Goal: Information Seeking & Learning: Learn about a topic

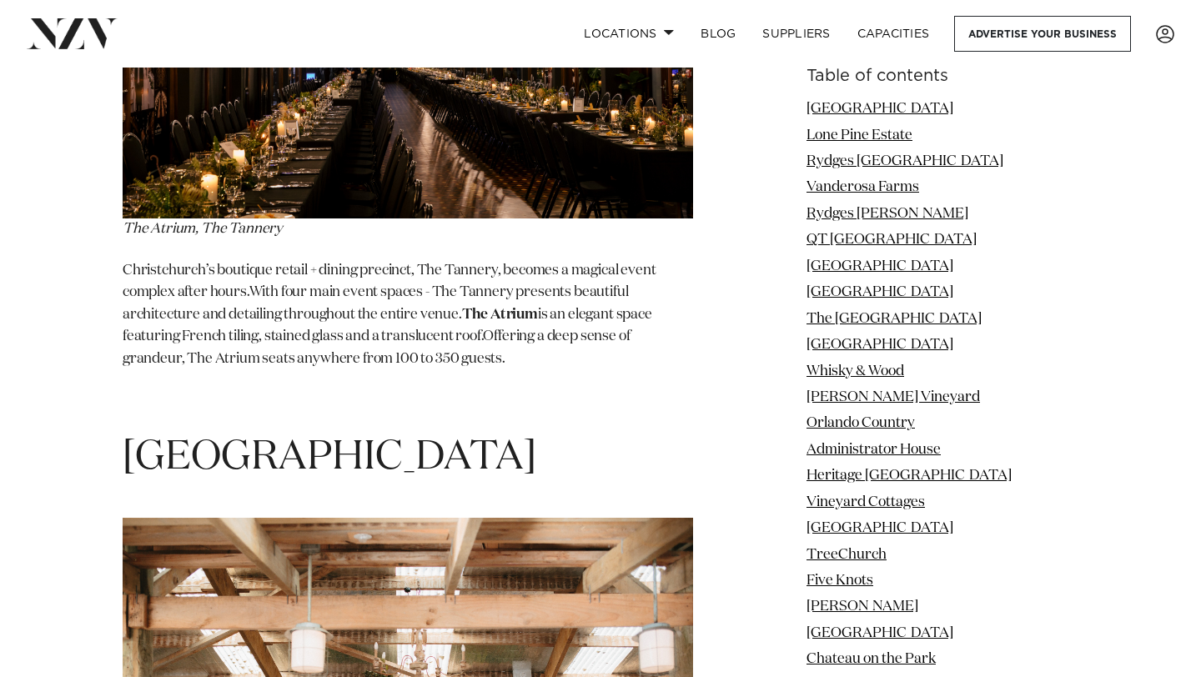
scroll to position [63123, 0]
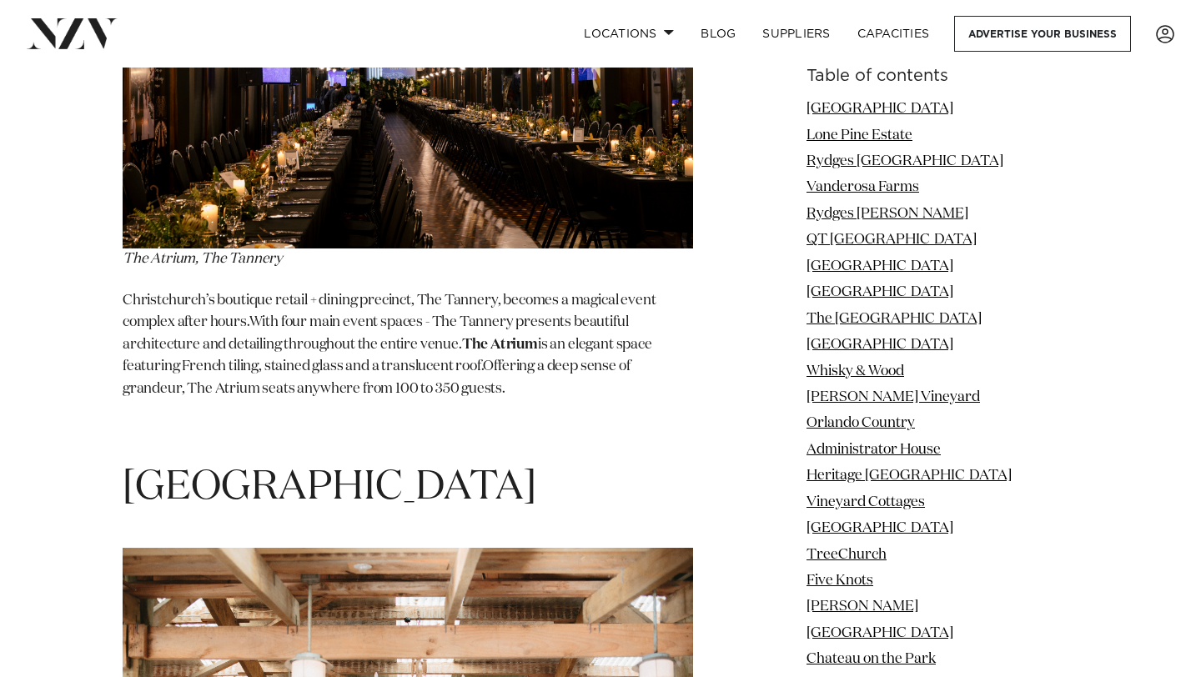
copy section "[GEOGRAPHIC_DATA]"
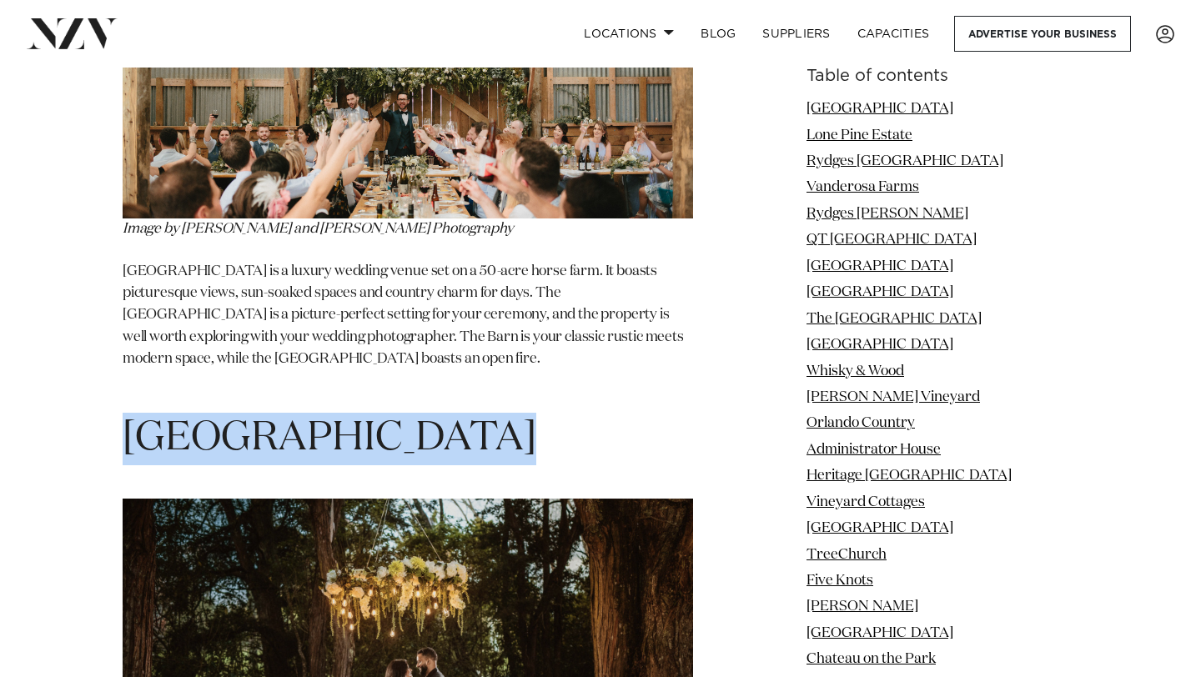
scroll to position [63831, 0]
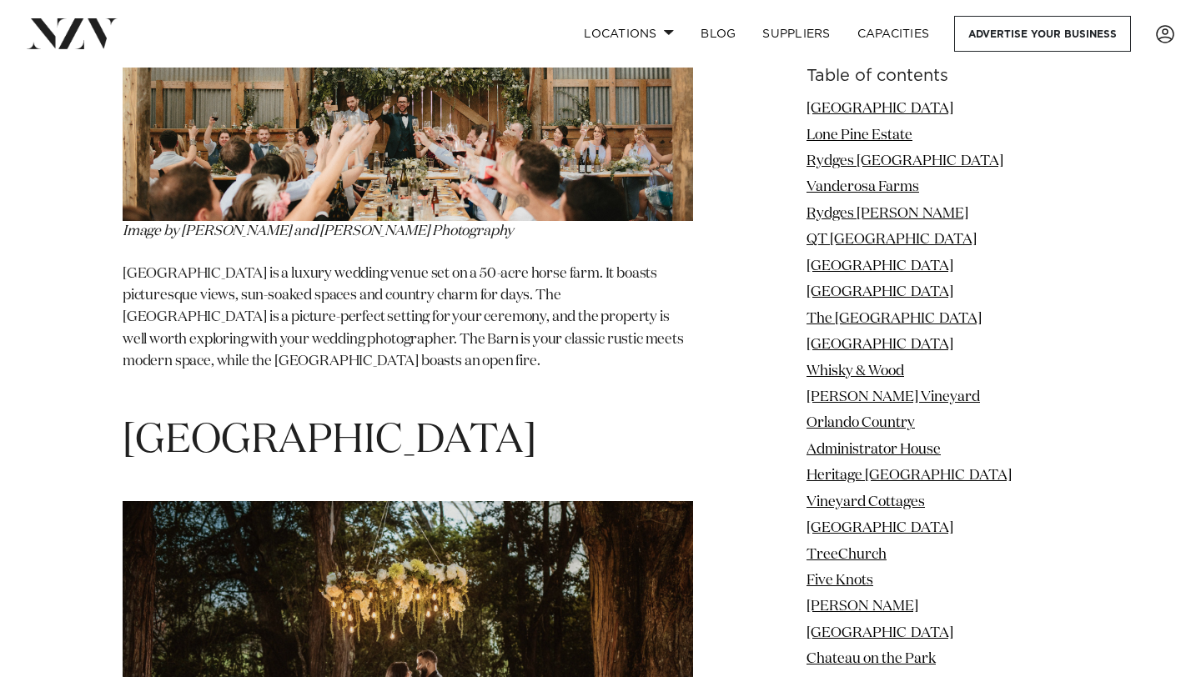
copy section "[GEOGRAPHIC_DATA]"
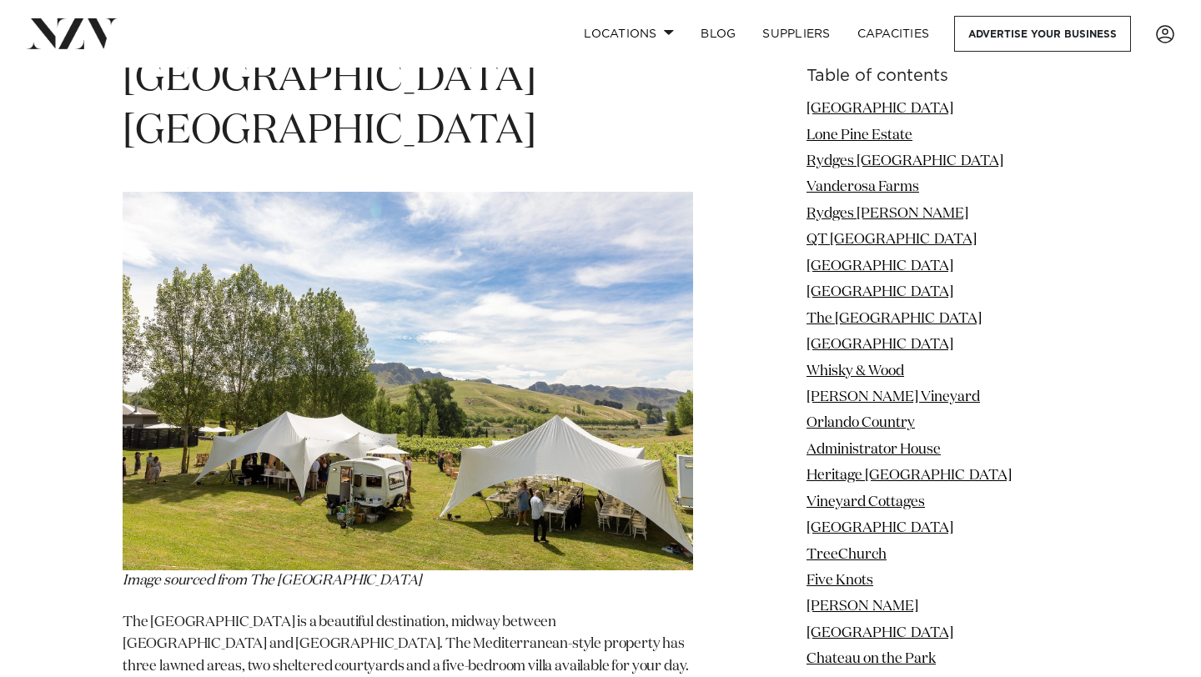
scroll to position [70283, 0]
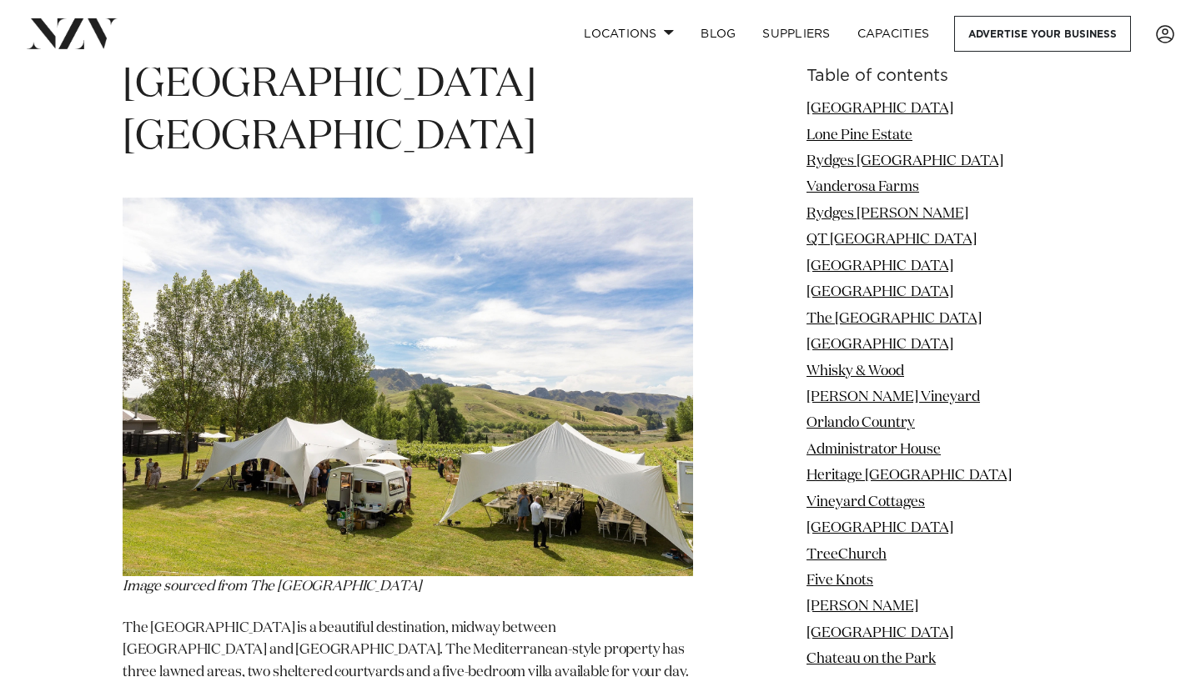
copy section "Black Barn Vineyard"
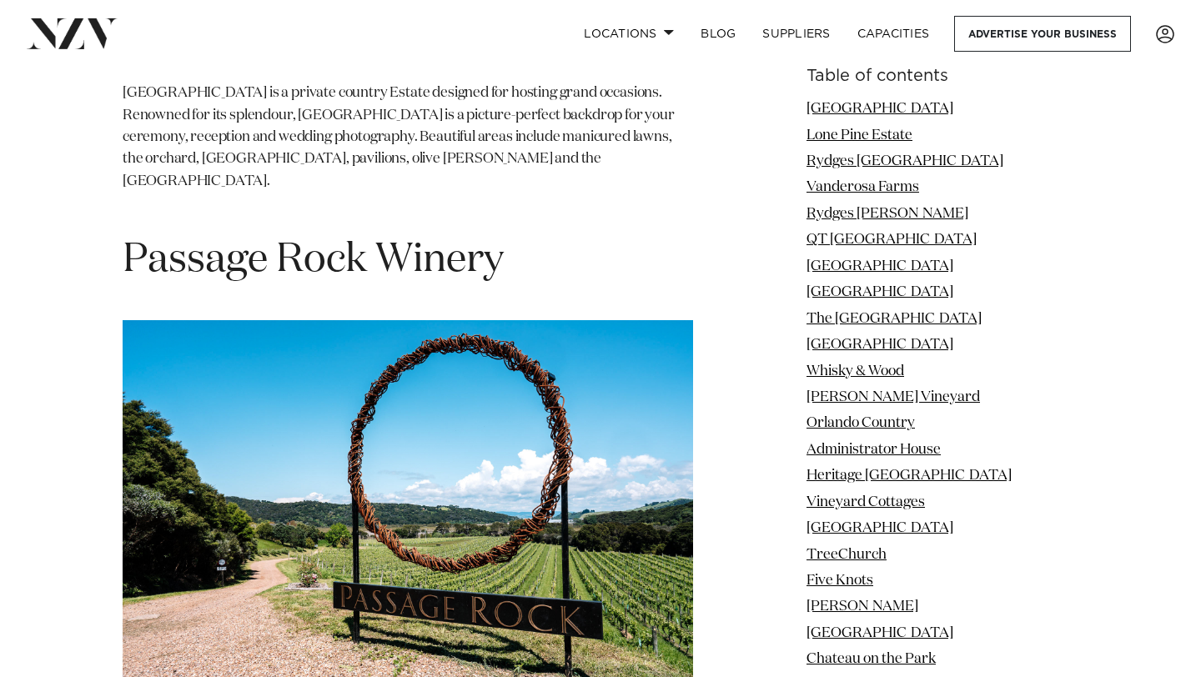
scroll to position [78806, 0]
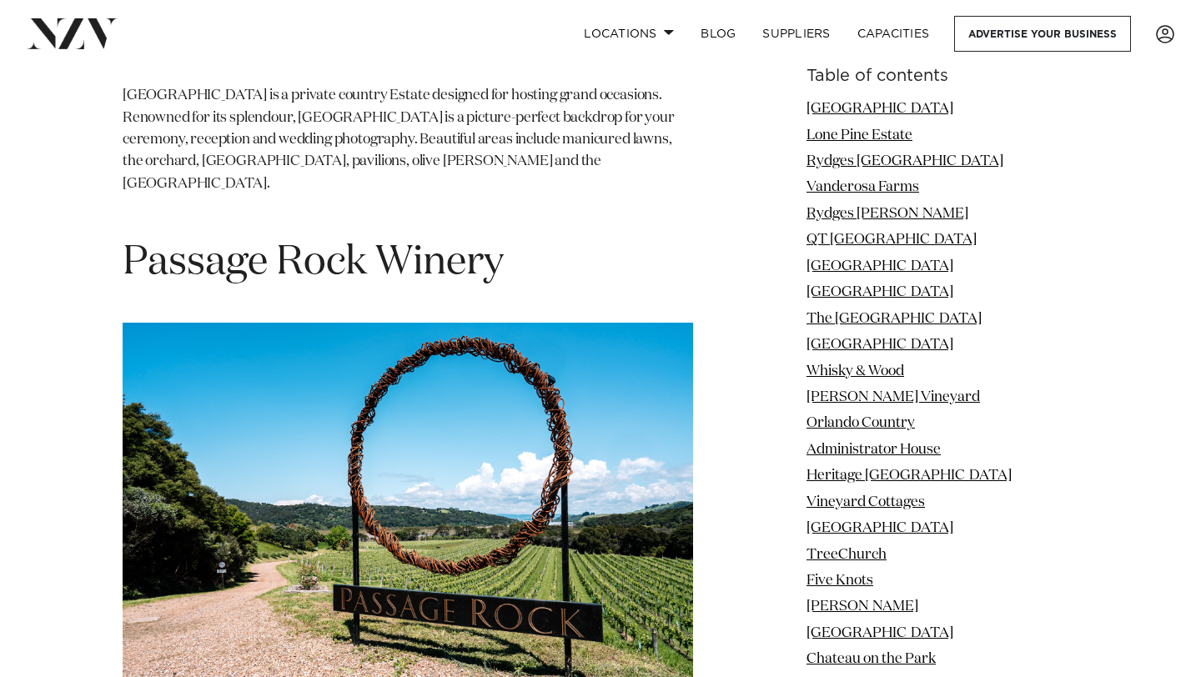
copy section "Man O' War"
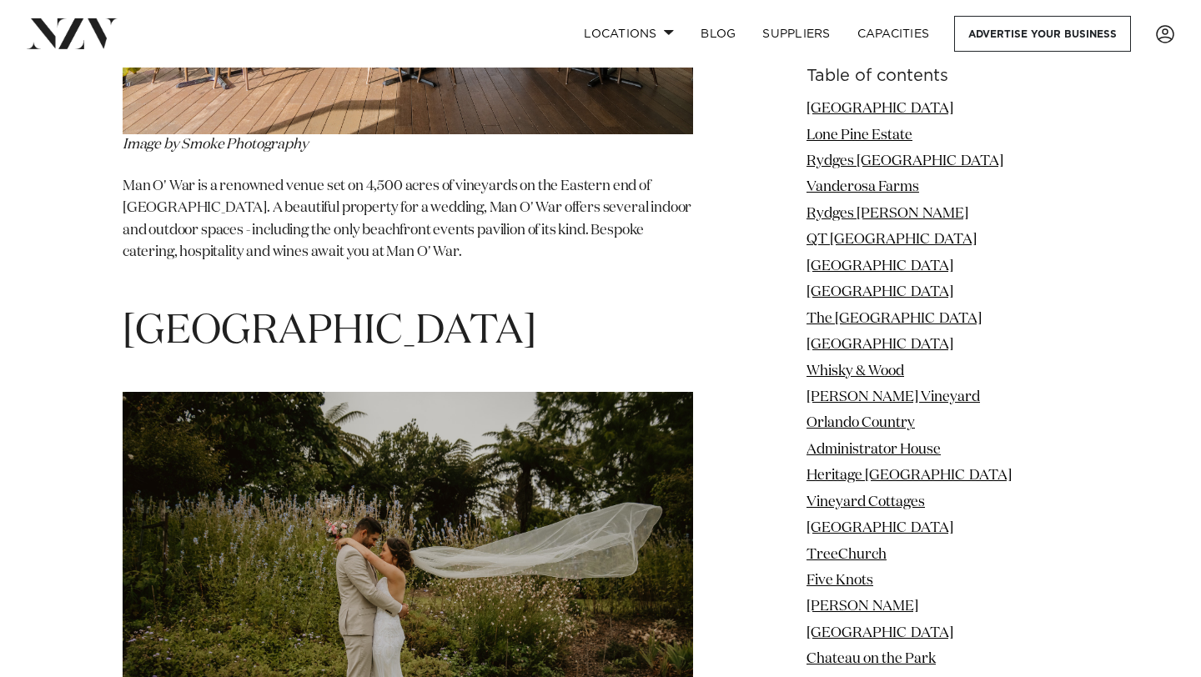
scroll to position [80709, 0]
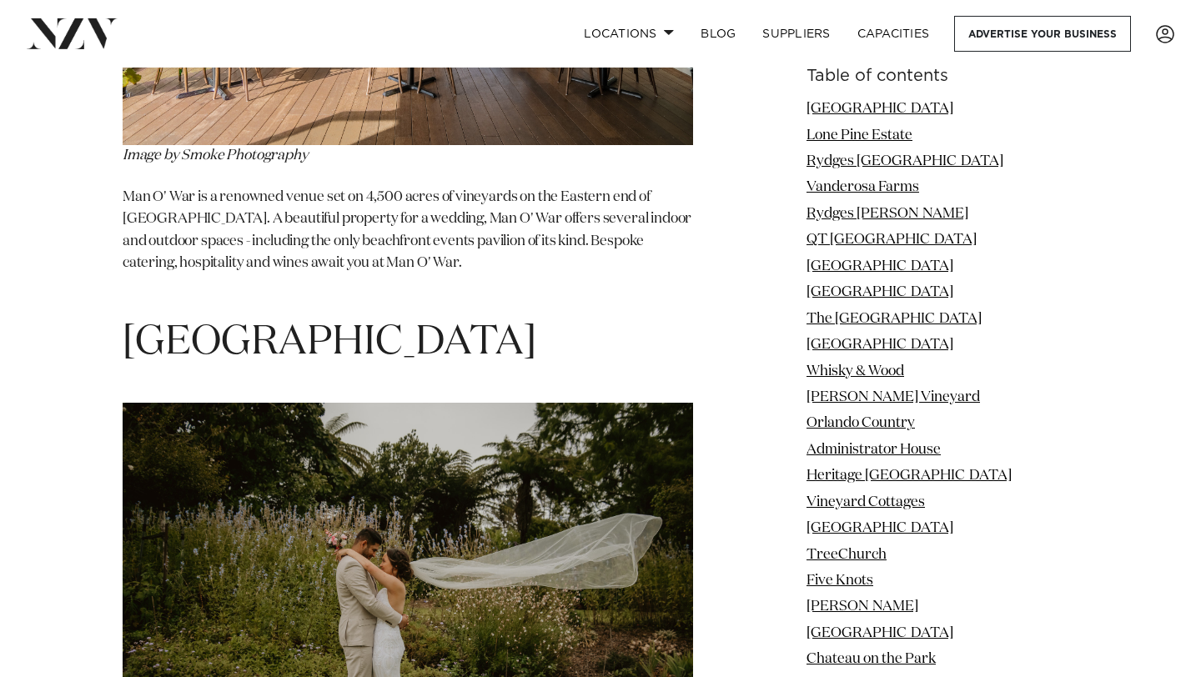
copy section "Lake Hawea View"
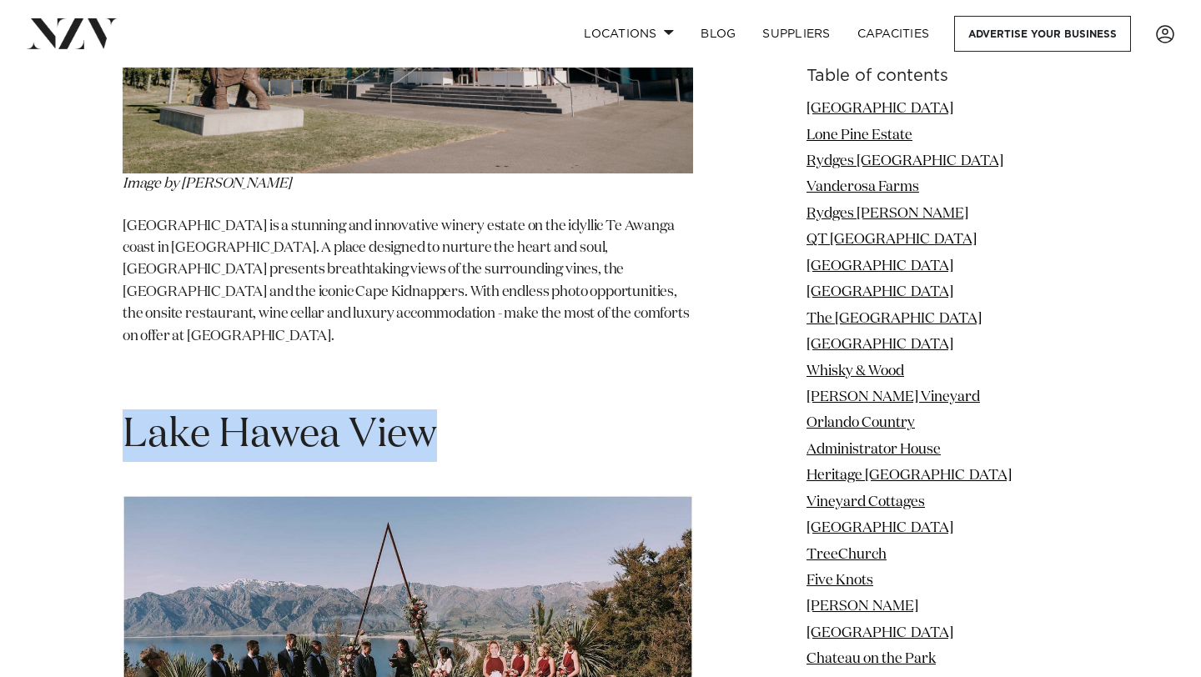
scroll to position [81941, 0]
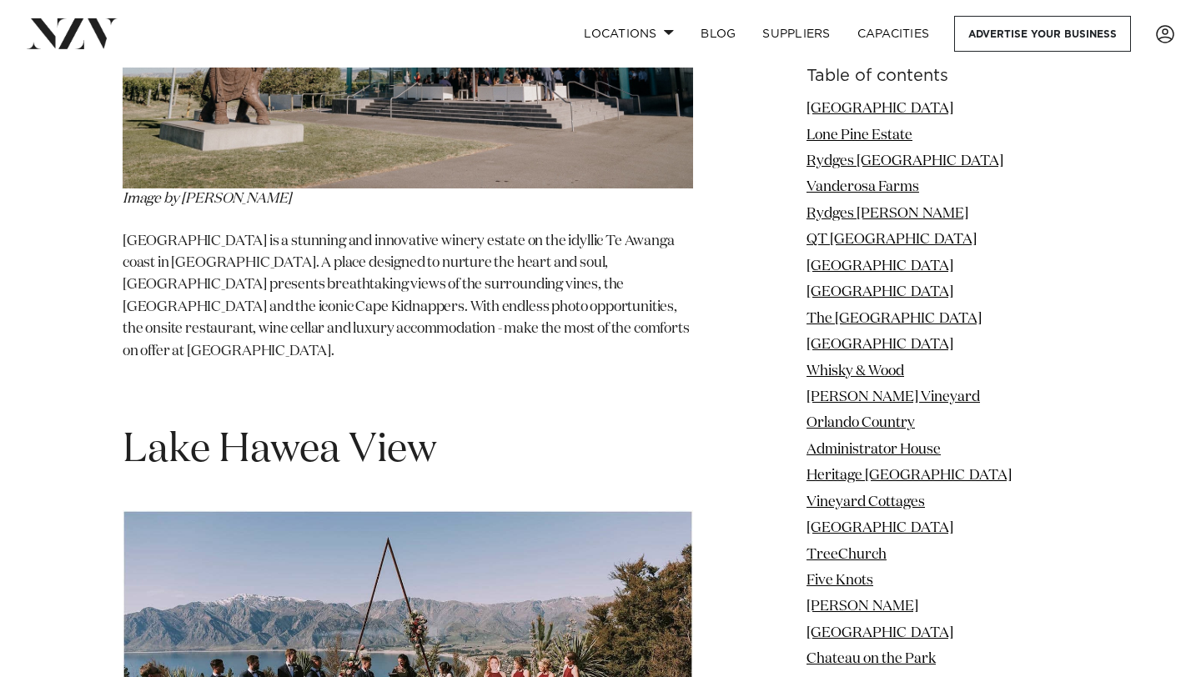
copy section "[GEOGRAPHIC_DATA]"
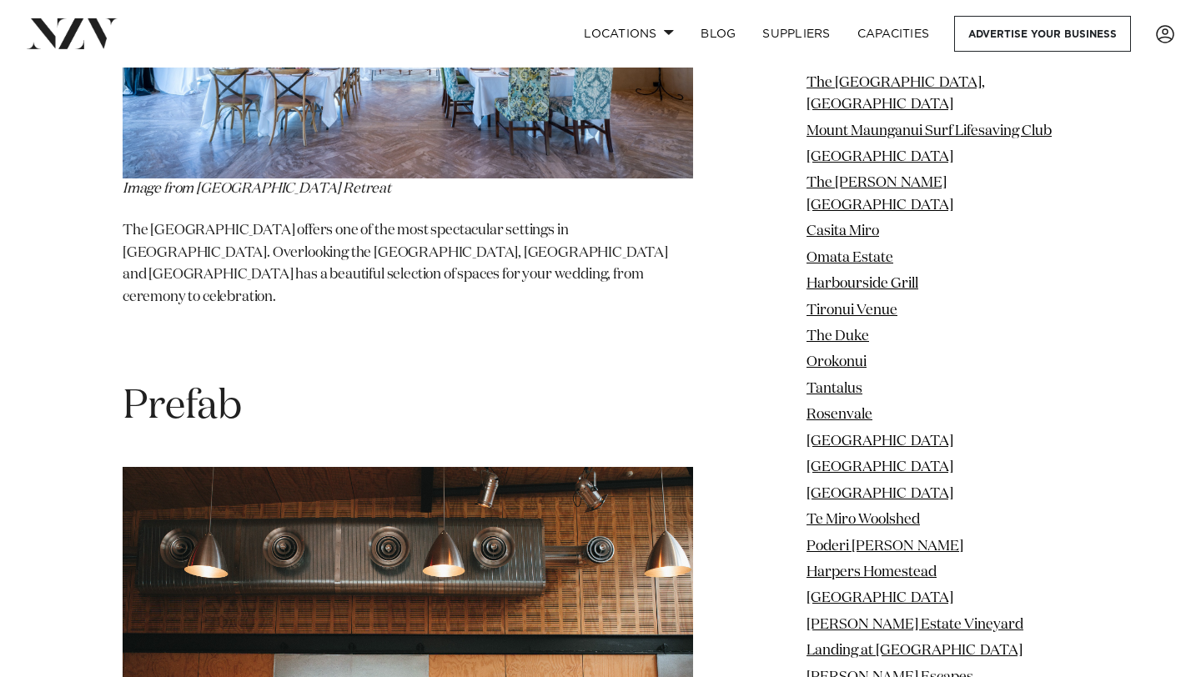
scroll to position [108701, 0]
